Goal: Navigation & Orientation: Find specific page/section

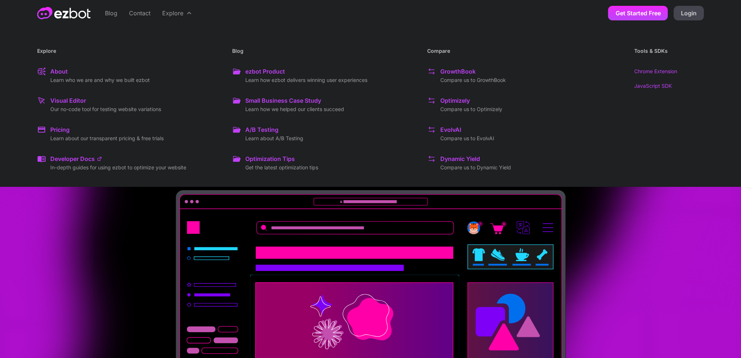
click at [179, 14] on div "Explore" at bounding box center [172, 13] width 21 height 9
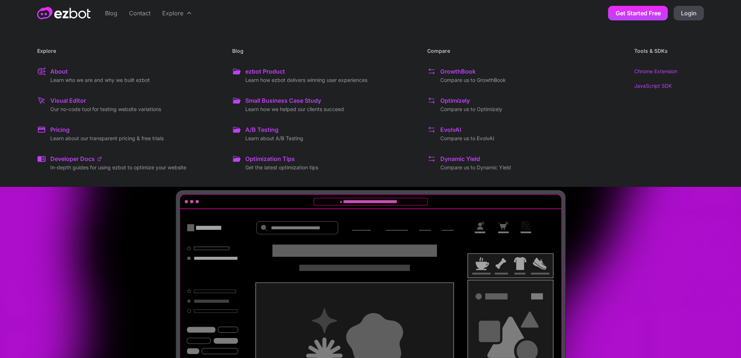
click at [181, 15] on div "Explore" at bounding box center [172, 13] width 21 height 9
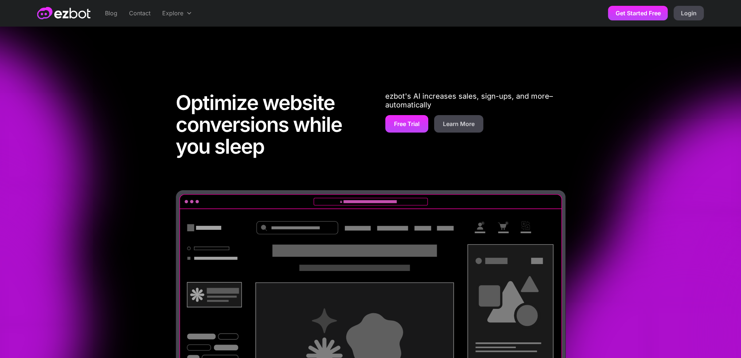
click at [181, 15] on div "Explore" at bounding box center [172, 13] width 21 height 9
click at [111, 15] on link "Blog" at bounding box center [111, 13] width 24 height 26
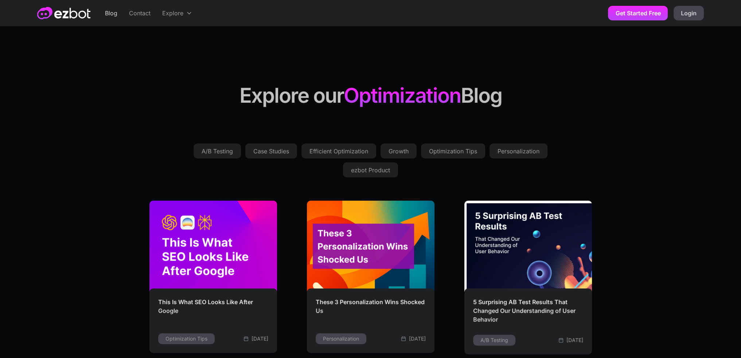
click at [146, 13] on link "Contact" at bounding box center [139, 13] width 33 height 26
